Goal: Task Accomplishment & Management: Manage account settings

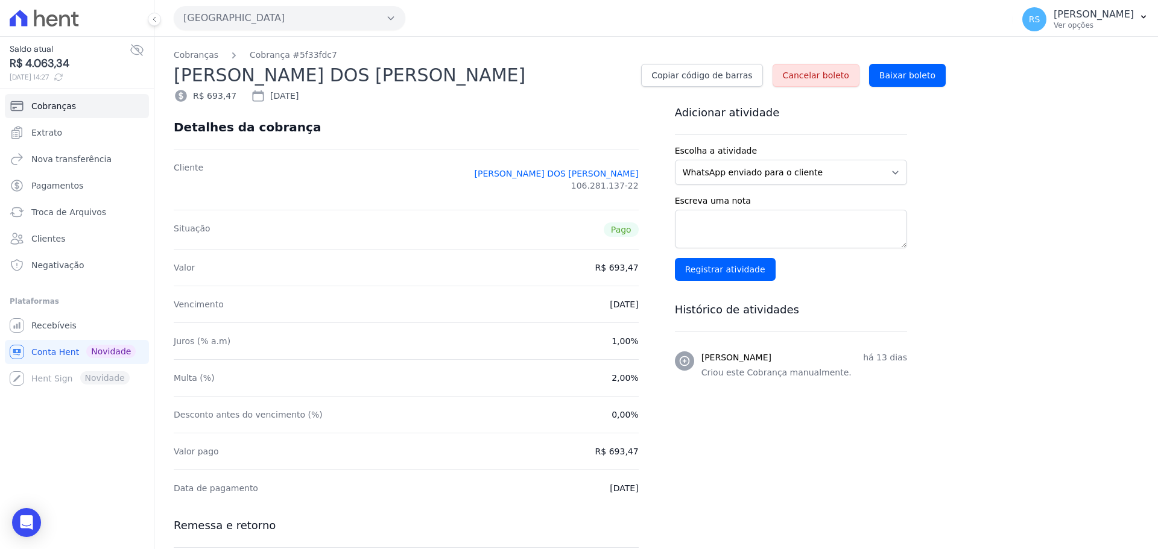
click at [242, 19] on button "[GEOGRAPHIC_DATA]" at bounding box center [290, 18] width 232 height 24
click at [235, 93] on label "[GEOGRAPHIC_DATA] 3" at bounding box center [241, 91] width 97 height 13
click at [0, 0] on input "[GEOGRAPHIC_DATA] 3" at bounding box center [0, 0] width 0 height 0
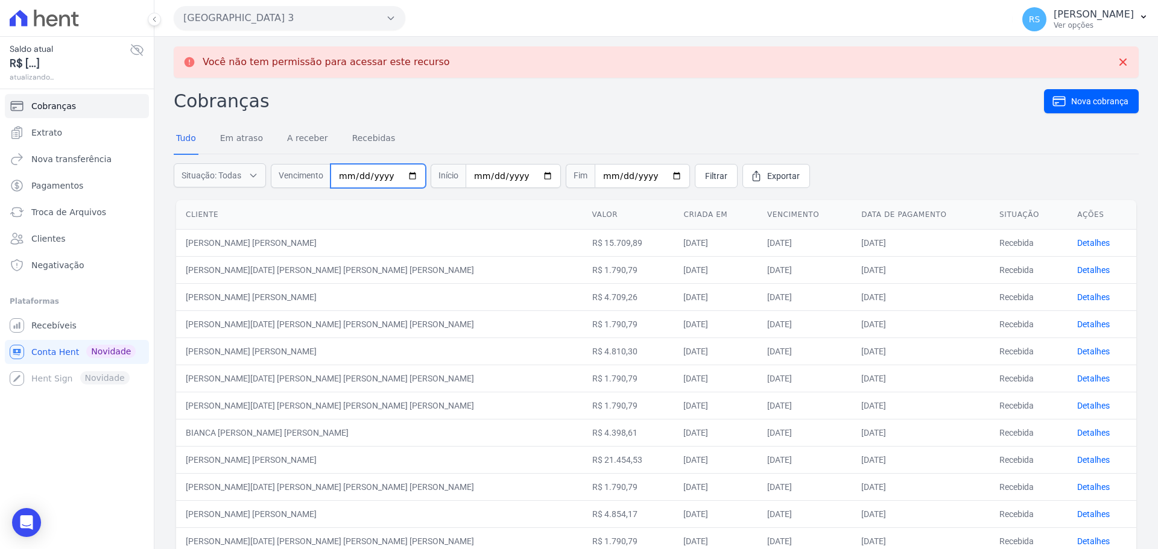
click at [345, 171] on input "date" at bounding box center [378, 176] width 95 height 24
type input "[DATE]"
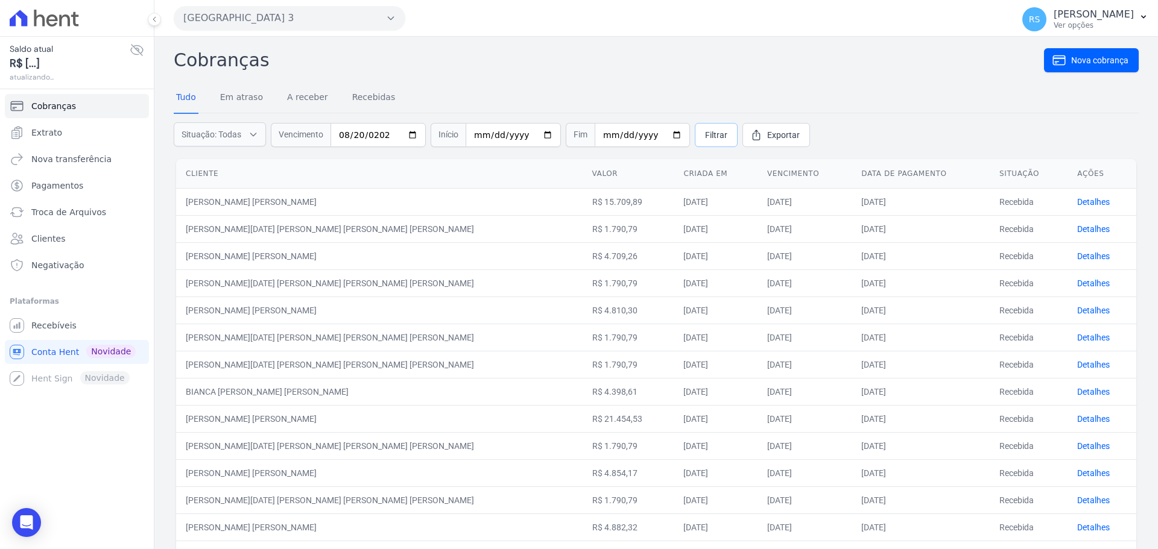
click at [695, 128] on link "Filtrar" at bounding box center [716, 135] width 43 height 24
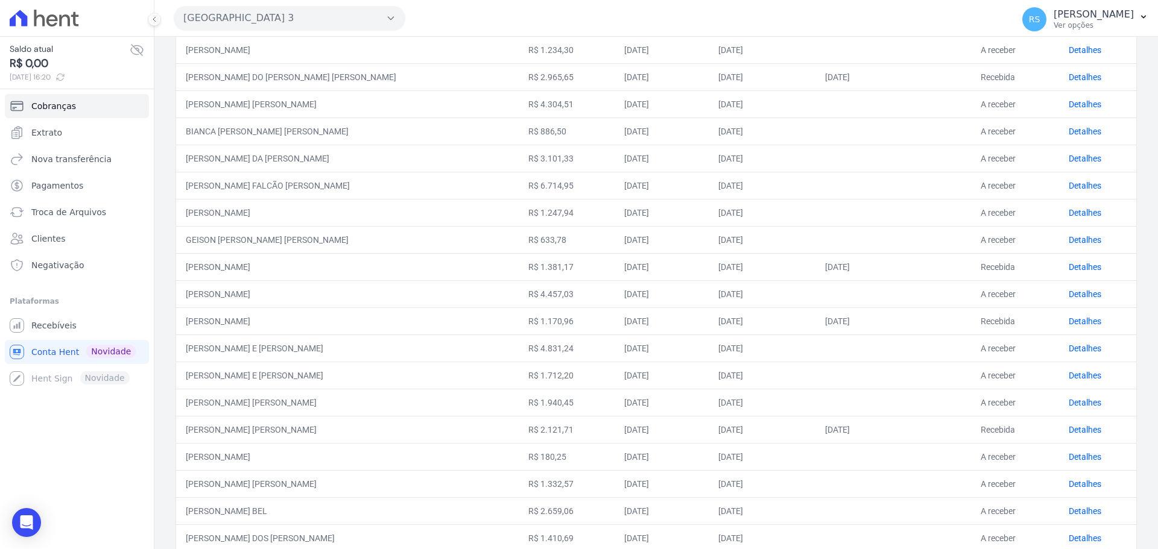
scroll to position [373, 0]
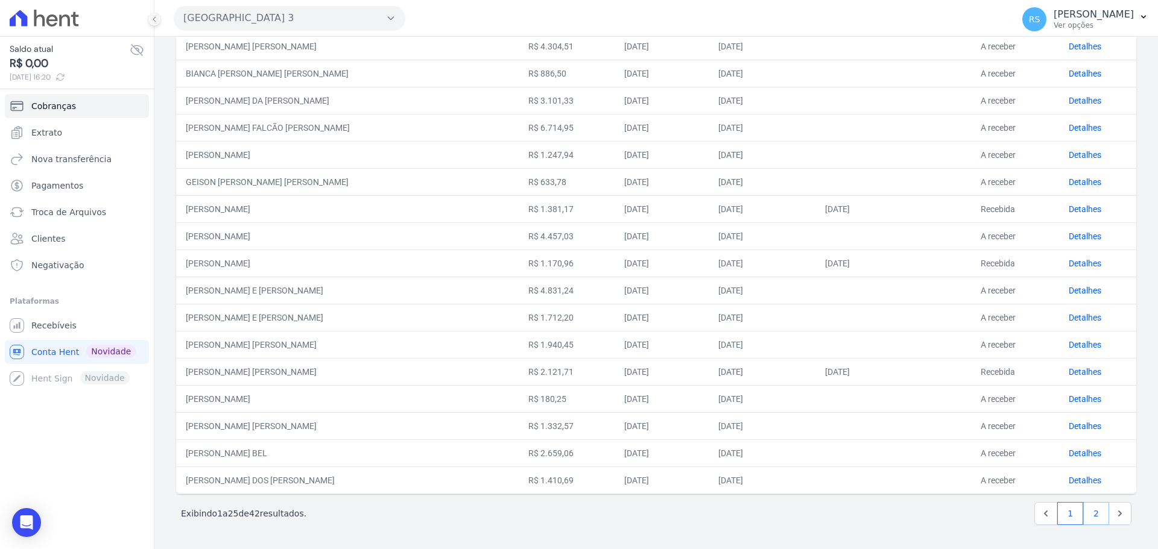
click at [1089, 515] on link "2" at bounding box center [1096, 513] width 26 height 23
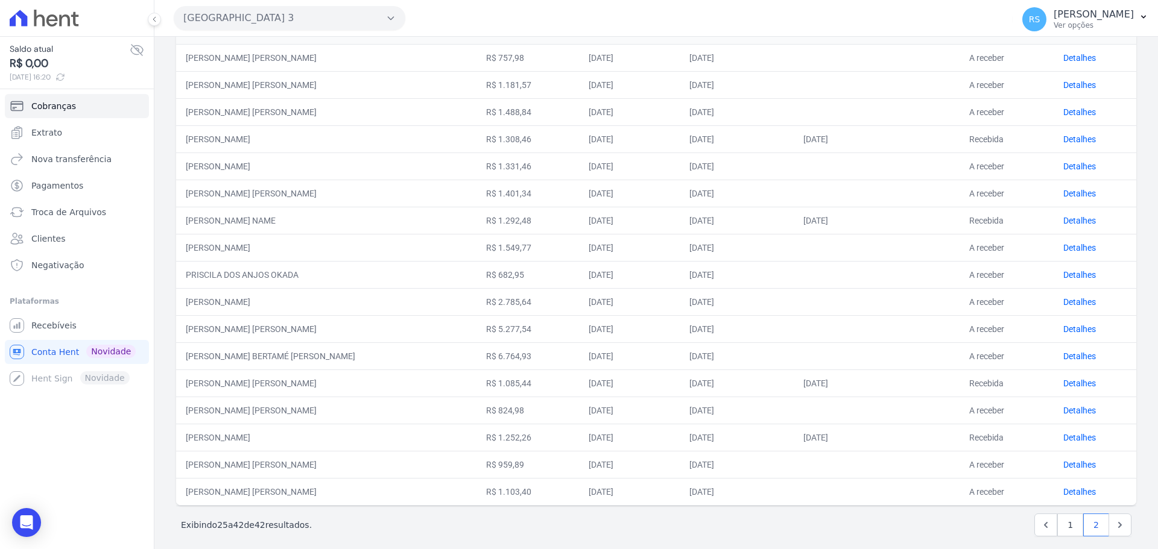
scroll to position [156, 0]
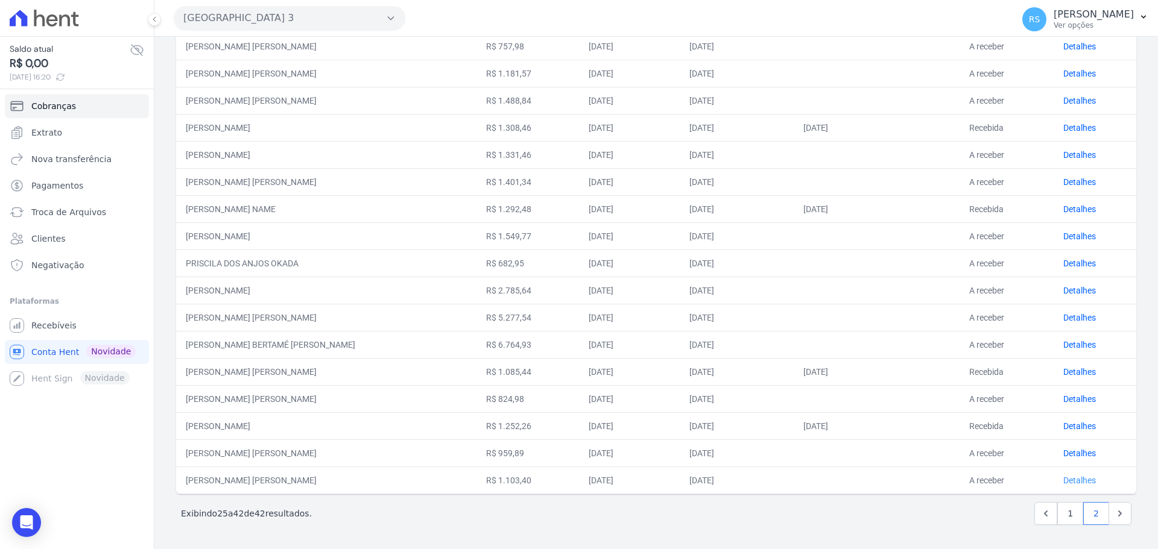
click at [1068, 480] on link "Detalhes" at bounding box center [1079, 481] width 33 height 10
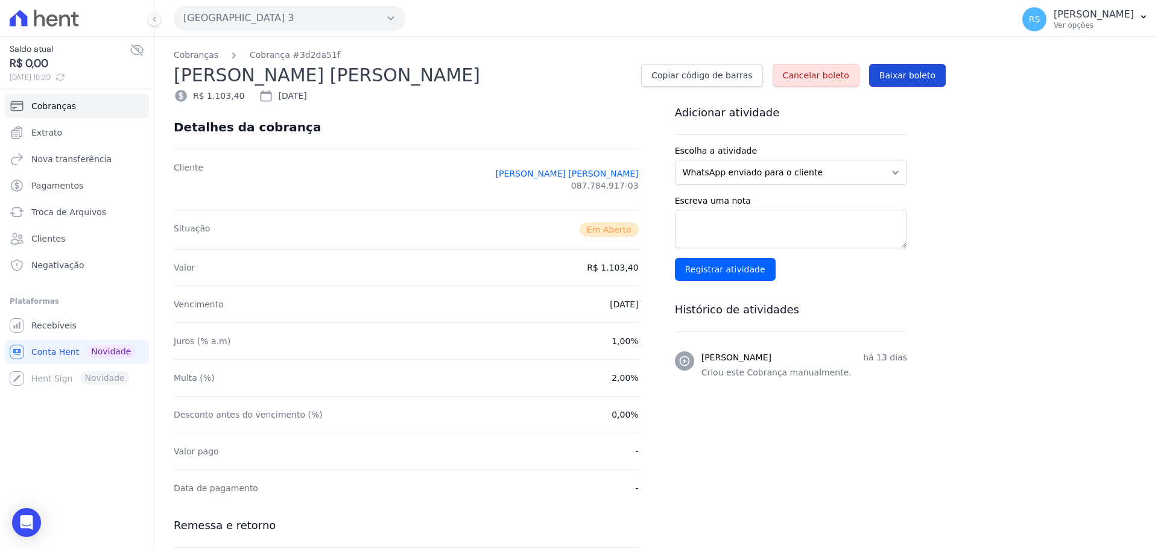
click at [902, 66] on link "Baixar boleto" at bounding box center [907, 75] width 77 height 23
click at [68, 241] on link "Clientes" at bounding box center [77, 239] width 144 height 24
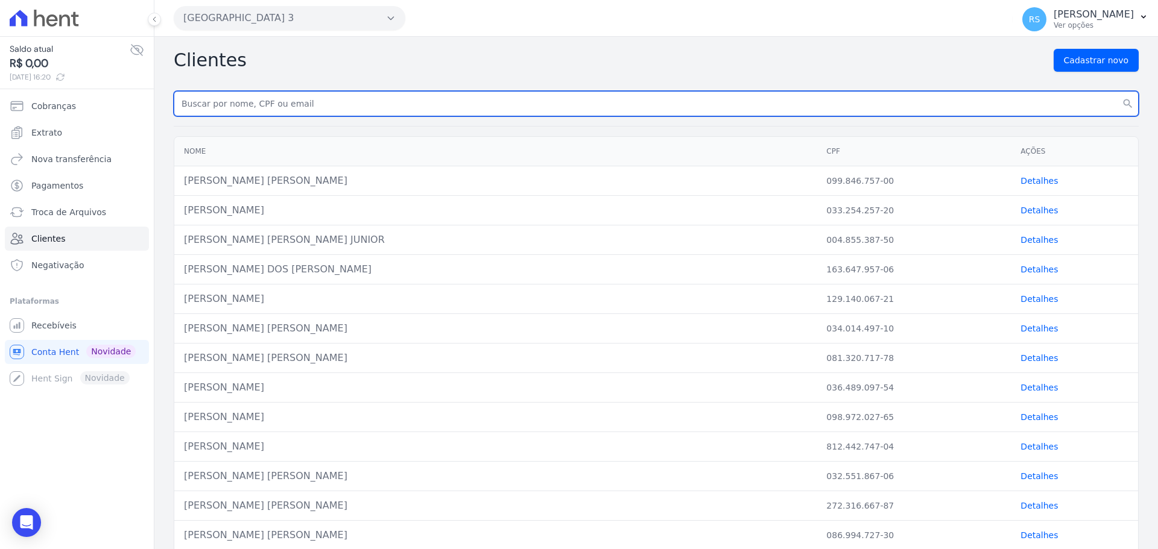
click at [264, 104] on input "text" at bounding box center [656, 103] width 965 height 25
type input "Angelo"
click at [1117, 91] on button "search" at bounding box center [1128, 103] width 22 height 25
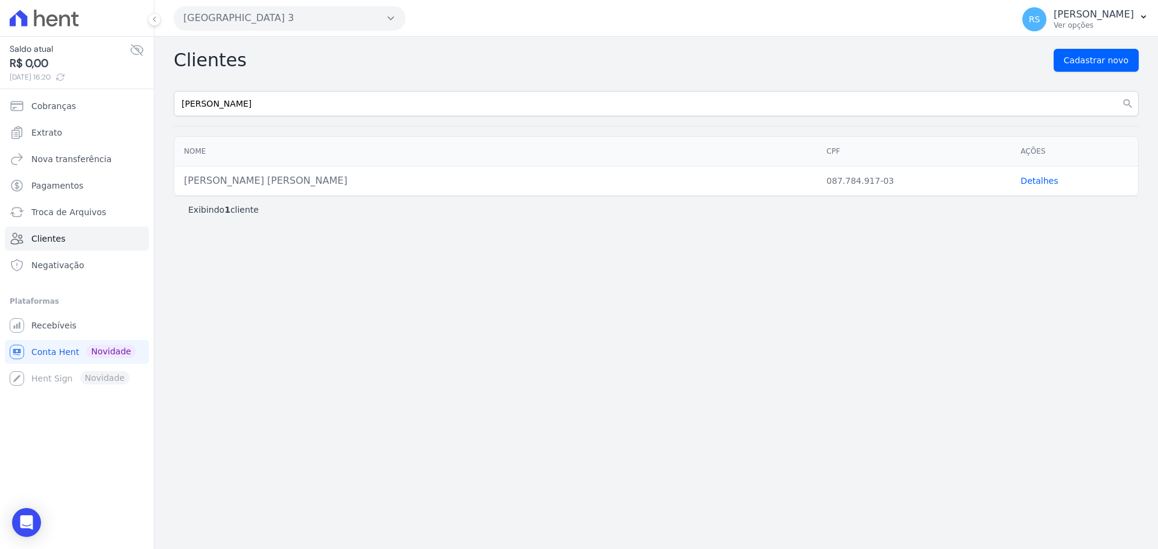
click at [1025, 184] on link "Detalhes" at bounding box center [1039, 181] width 37 height 10
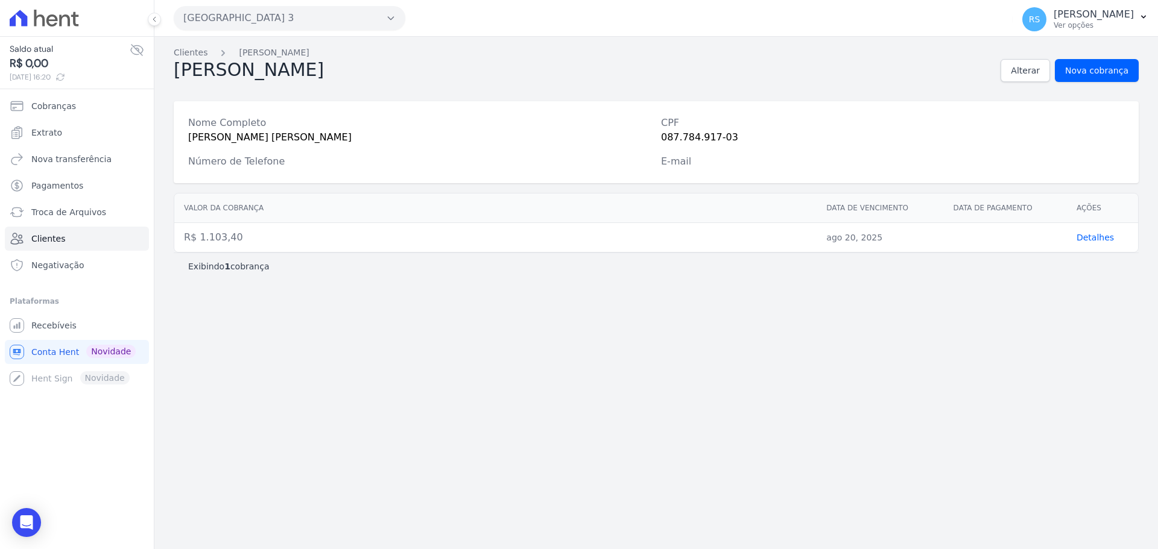
click at [682, 168] on div "E-mail" at bounding box center [892, 161] width 463 height 14
click at [684, 158] on div "E-mail" at bounding box center [892, 161] width 463 height 14
